Goal: Check status: Check status

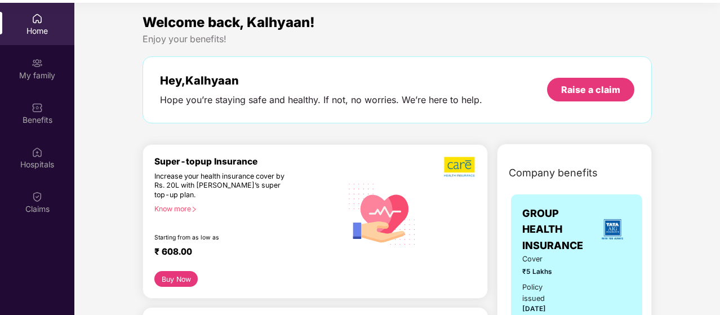
scroll to position [63, 0]
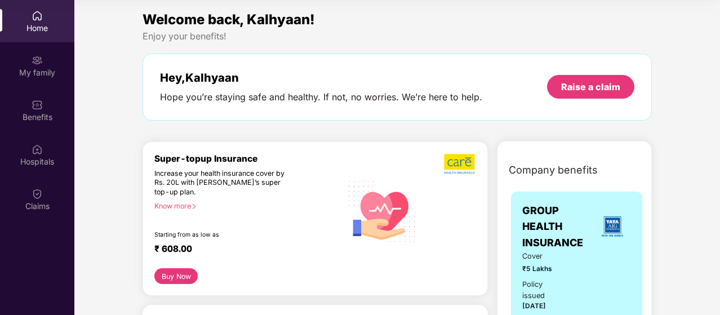
click at [596, 17] on div "Welcome back, Kalhyaan!" at bounding box center [397, 19] width 509 height 21
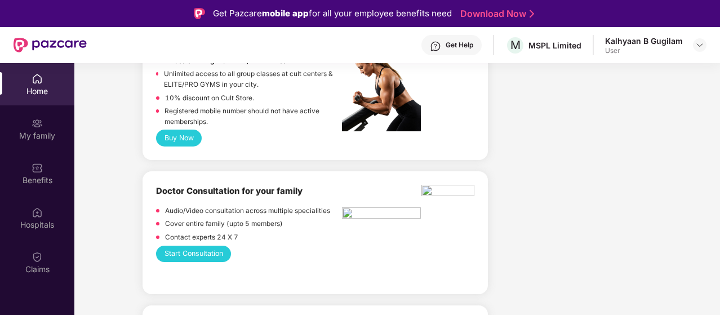
scroll to position [551, 0]
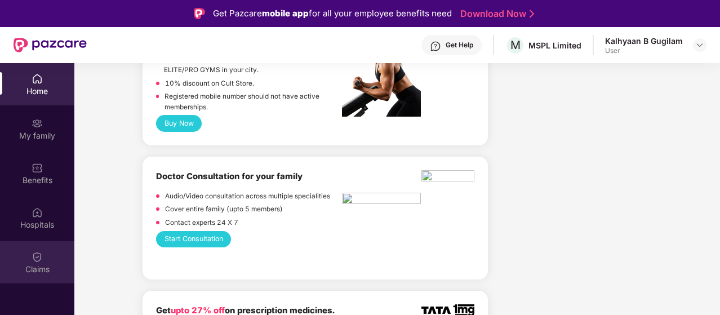
click at [34, 260] on img at bounding box center [37, 256] width 11 height 11
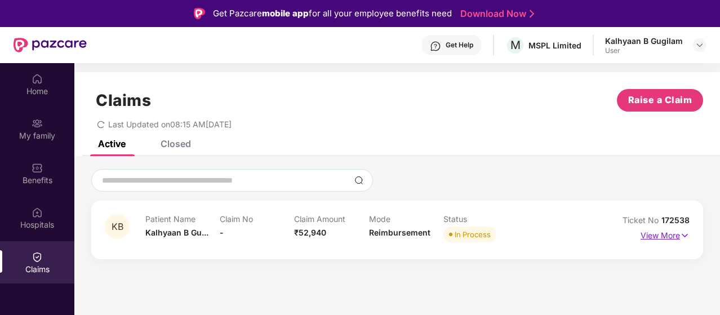
click at [683, 237] on img at bounding box center [685, 235] width 10 height 12
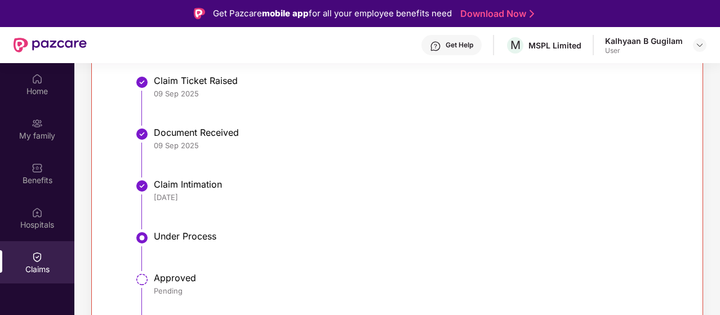
scroll to position [317, 0]
drag, startPoint x: 718, startPoint y: 241, endPoint x: 720, endPoint y: 270, distance: 29.4
click at [719, 270] on html "Get Pazcare mobile app for all your employee benefits need Download Now Get Hel…" at bounding box center [360, 157] width 720 height 315
click at [697, 269] on div "KB Patient Name Kalhyaan B Gu... Claim No - Claim Amount ₹52,940 Mode Reimburse…" at bounding box center [397, 126] width 612 height 484
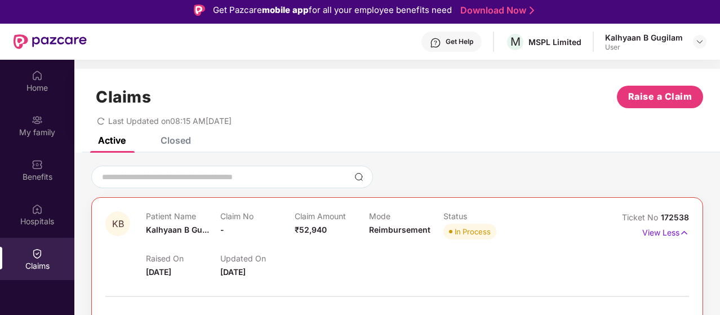
scroll to position [0, 0]
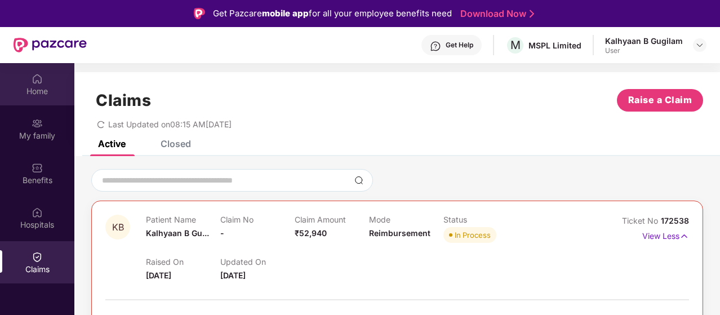
click at [30, 97] on div "Home" at bounding box center [37, 84] width 74 height 42
